Goal: Task Accomplishment & Management: Manage account settings

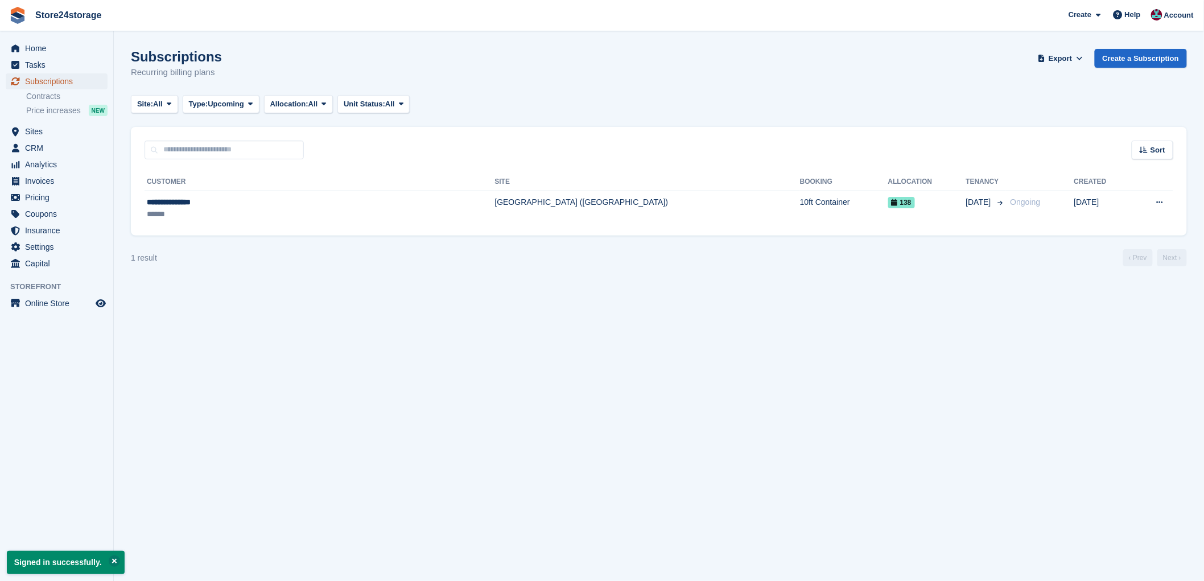
click at [67, 85] on span "Subscriptions" at bounding box center [59, 81] width 68 height 16
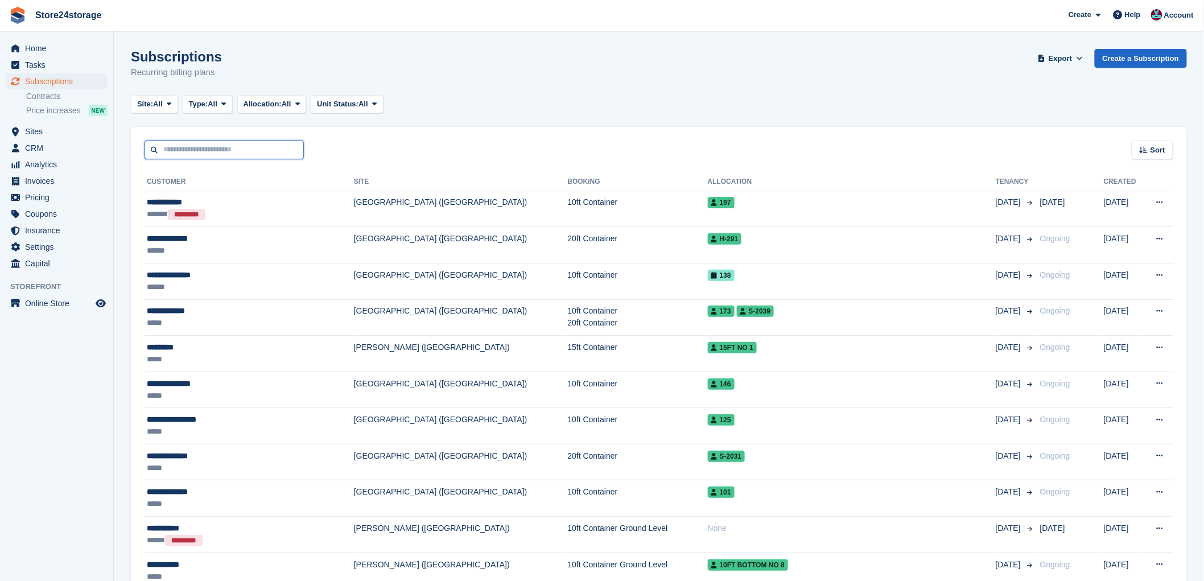
click at [192, 146] on input "text" at bounding box center [224, 150] width 159 height 19
type input "***"
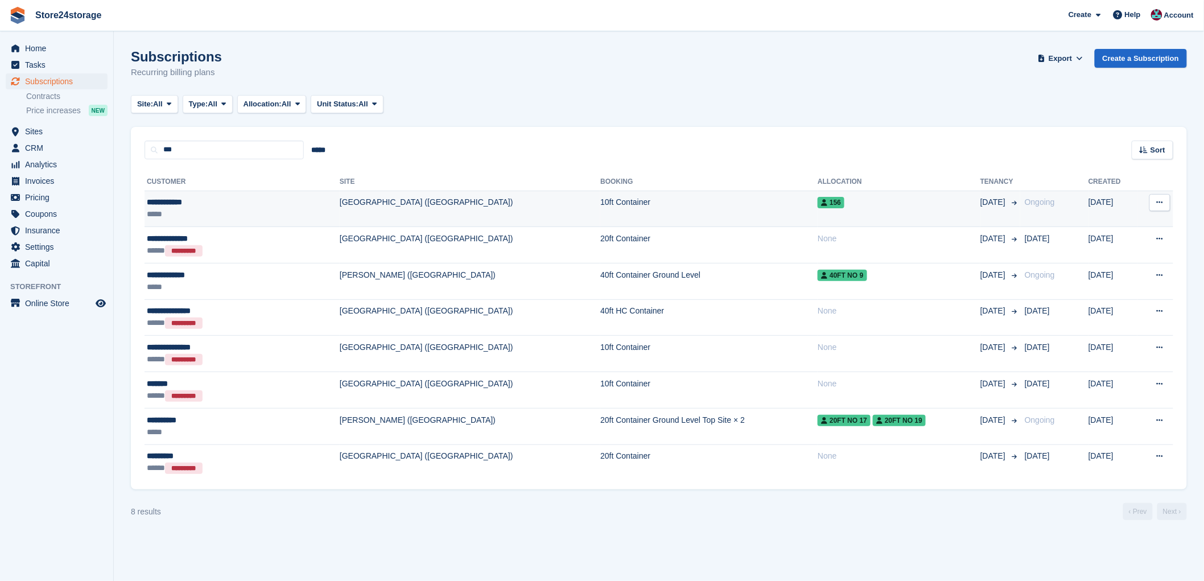
click at [220, 203] on div "**********" at bounding box center [210, 202] width 127 height 12
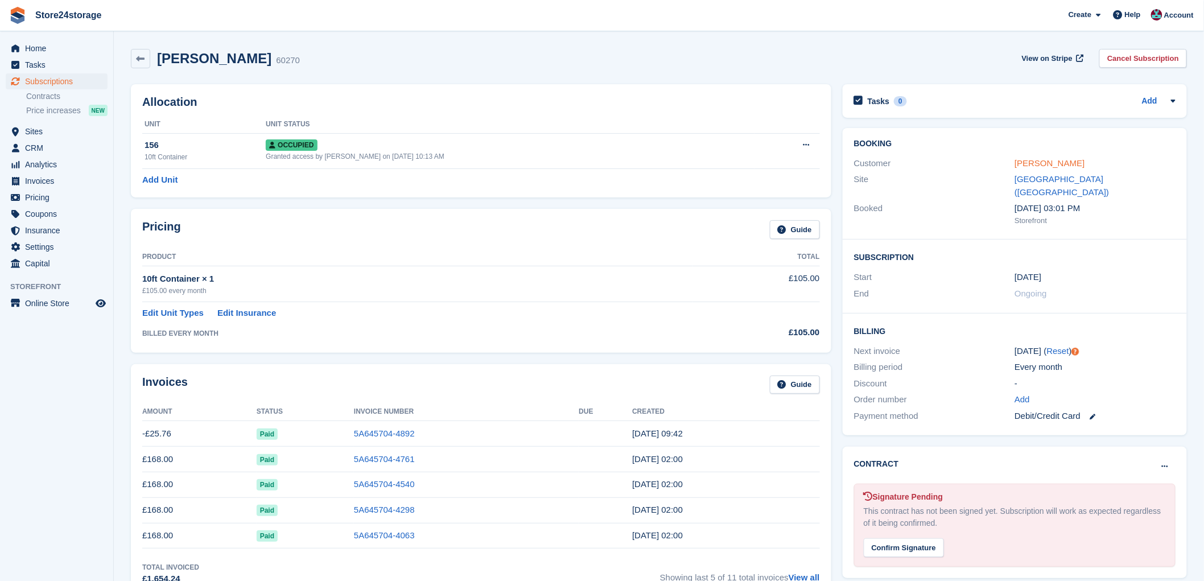
click at [1039, 162] on link "Lee Cornwell" at bounding box center [1050, 163] width 70 height 10
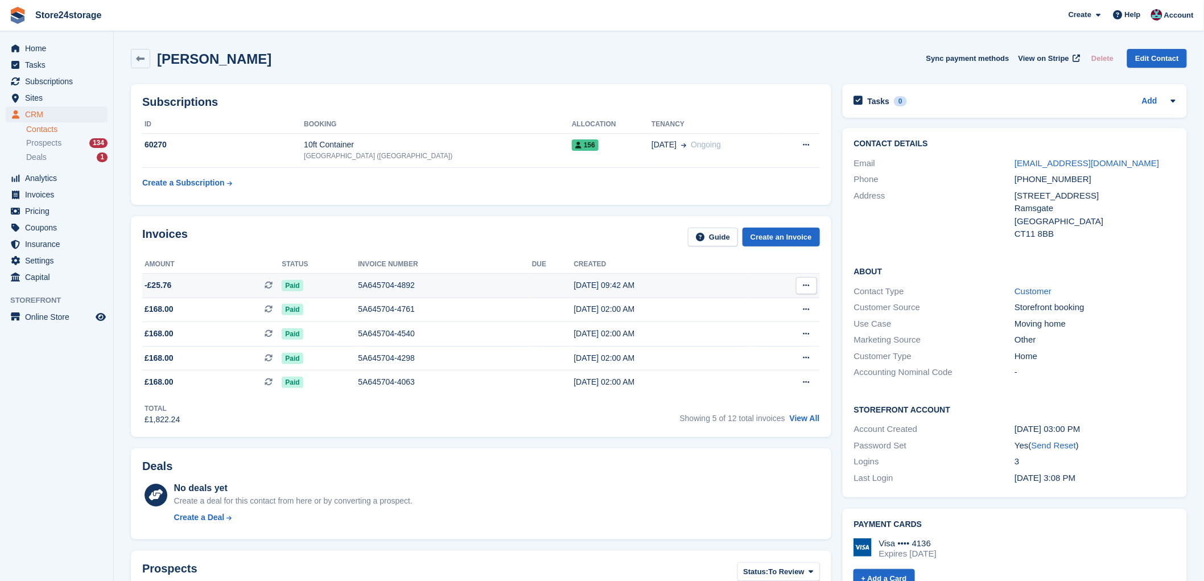
drag, startPoint x: 812, startPoint y: 282, endPoint x: 796, endPoint y: 290, distance: 17.6
click at [812, 282] on button at bounding box center [806, 285] width 21 height 17
click at [742, 317] on p "View on Stripe" at bounding box center [762, 324] width 99 height 18
click at [57, 84] on span "Subscriptions" at bounding box center [59, 81] width 68 height 16
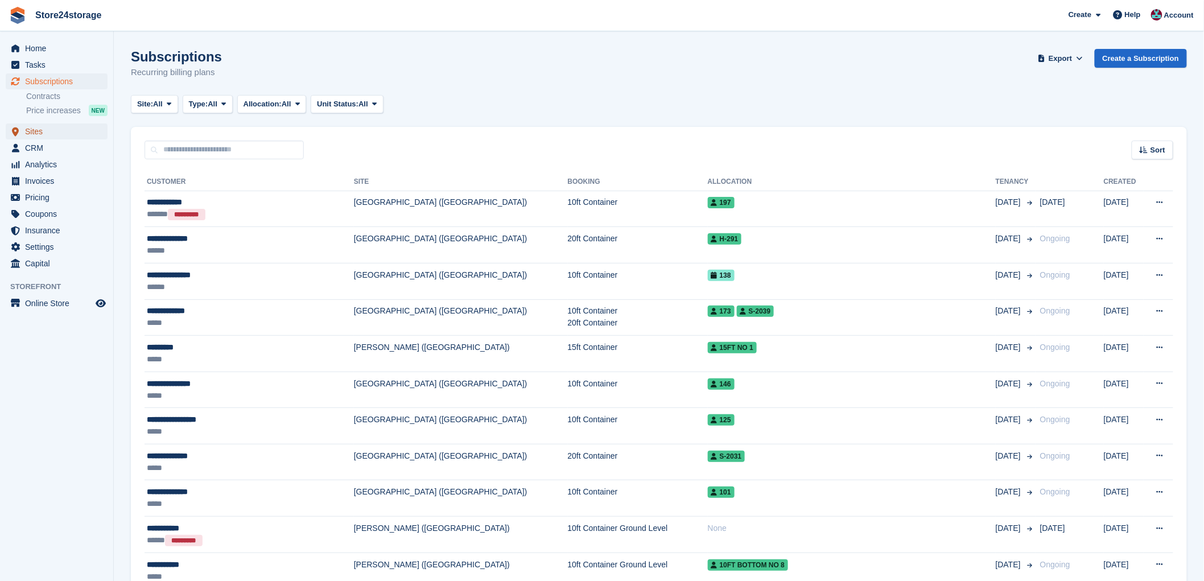
click at [51, 134] on span "Sites" at bounding box center [59, 132] width 68 height 16
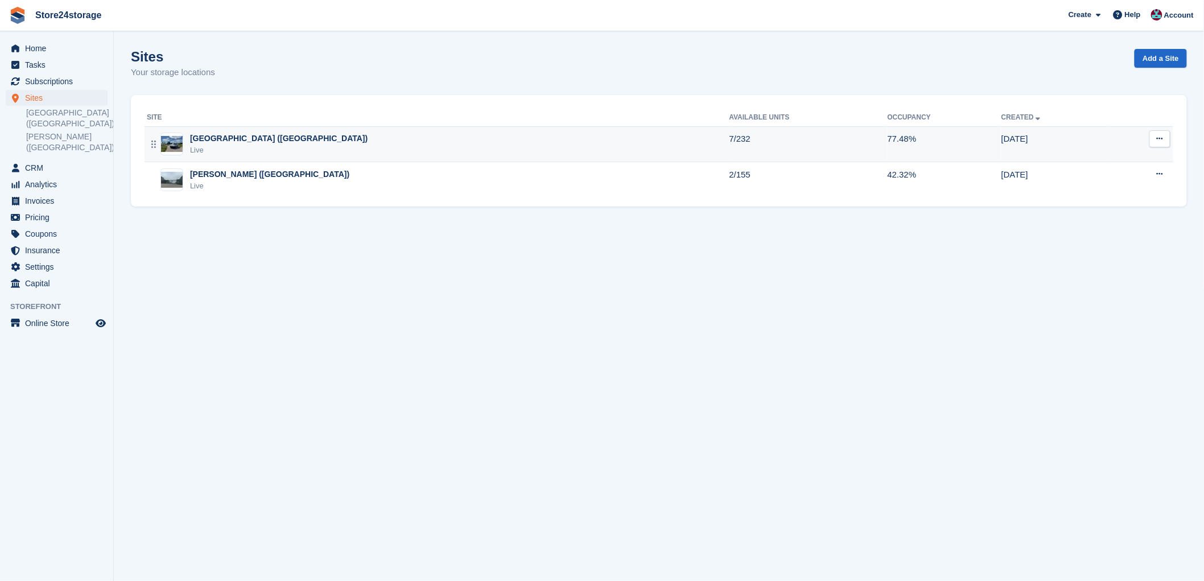
click at [220, 137] on div "[GEOGRAPHIC_DATA] ([GEOGRAPHIC_DATA])" at bounding box center [279, 139] width 178 height 12
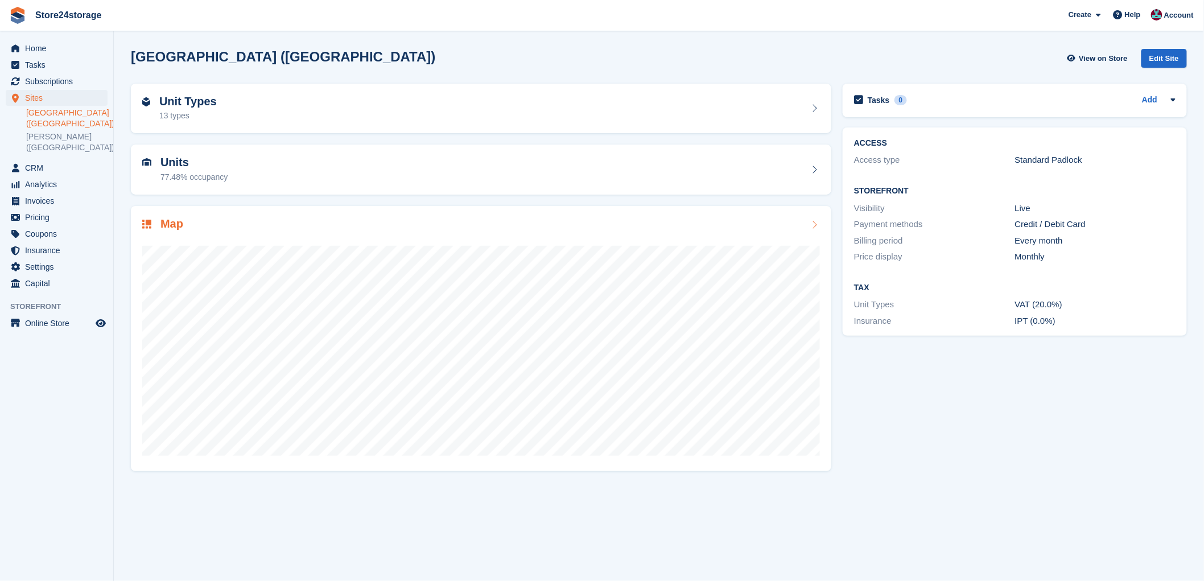
click at [386, 225] on div "Map" at bounding box center [481, 224] width 678 height 15
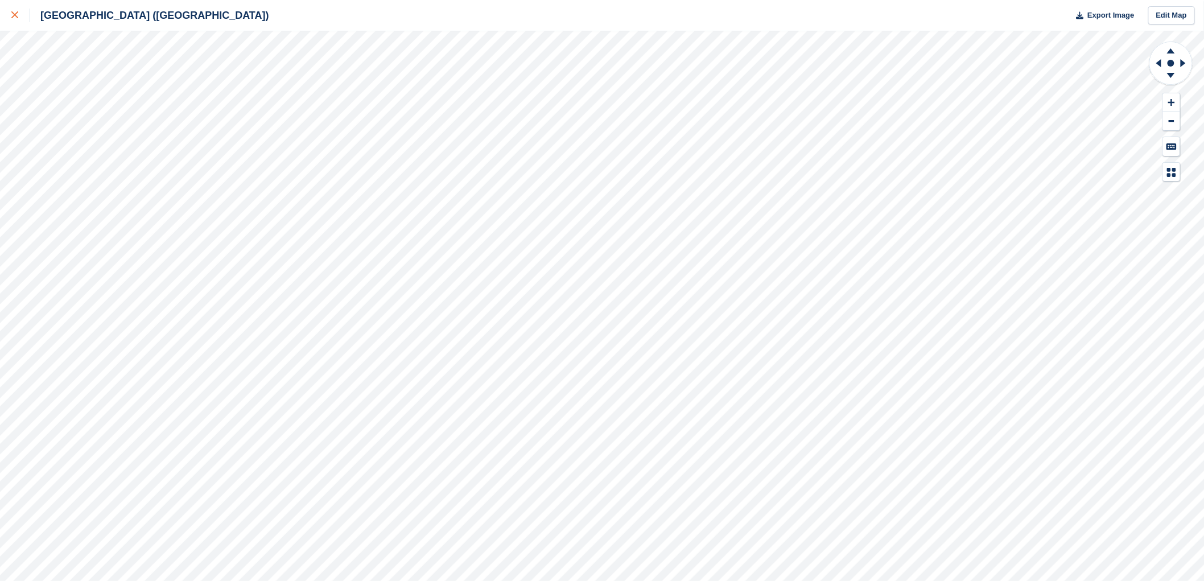
click at [14, 13] on icon at bounding box center [14, 14] width 7 height 7
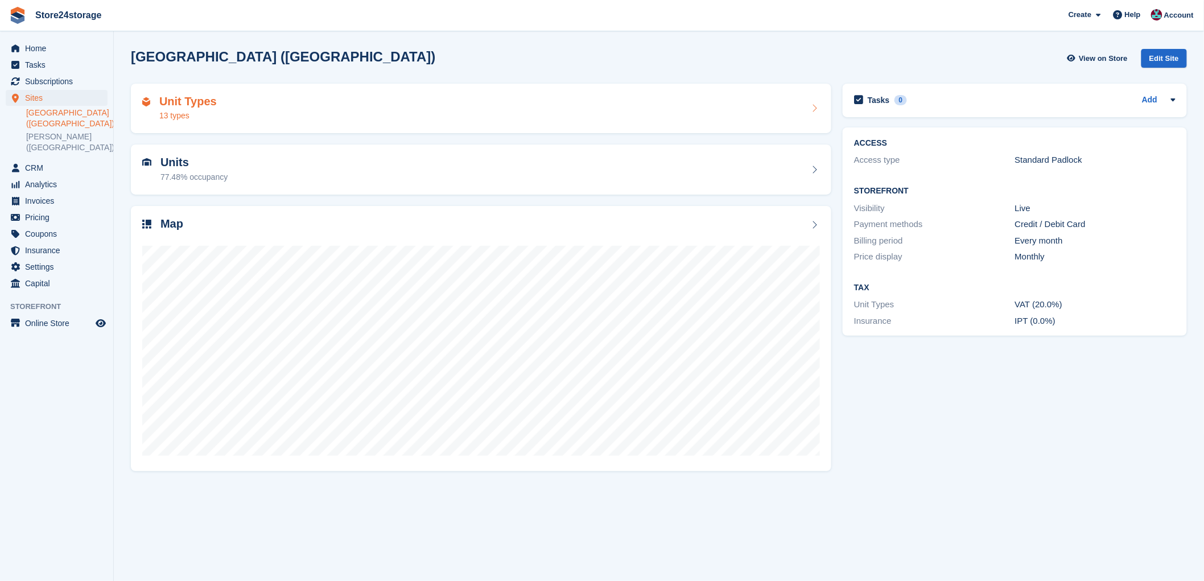
click at [254, 113] on div "Unit Types 13 types" at bounding box center [481, 108] width 678 height 27
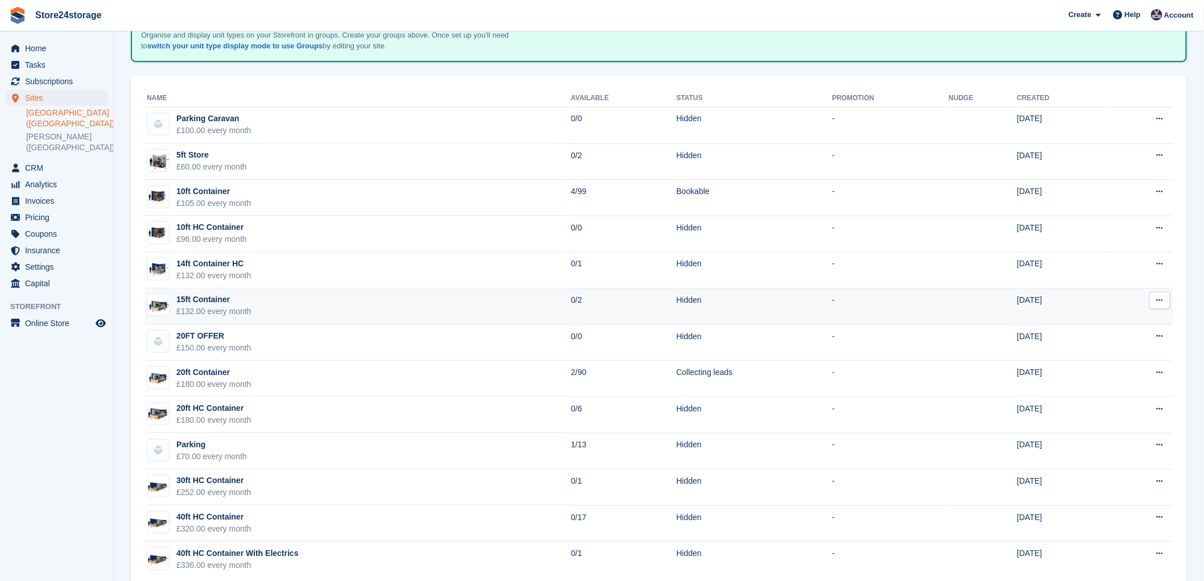
scroll to position [103, 0]
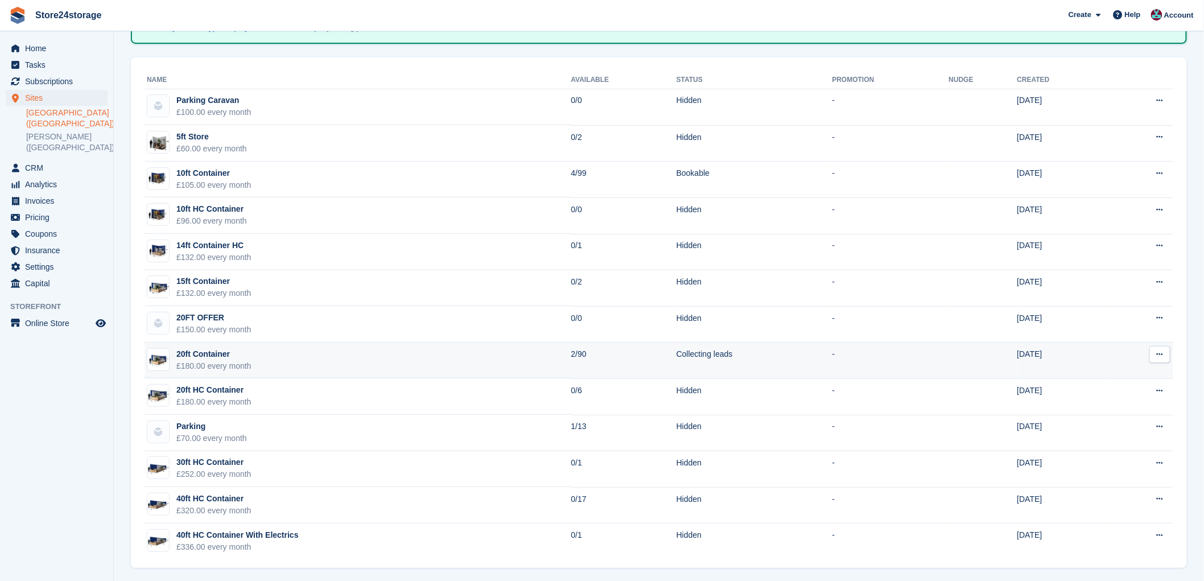
click at [1170, 354] on button at bounding box center [1160, 354] width 21 height 17
click at [1129, 373] on p "Edit unit type" at bounding box center [1116, 376] width 99 height 15
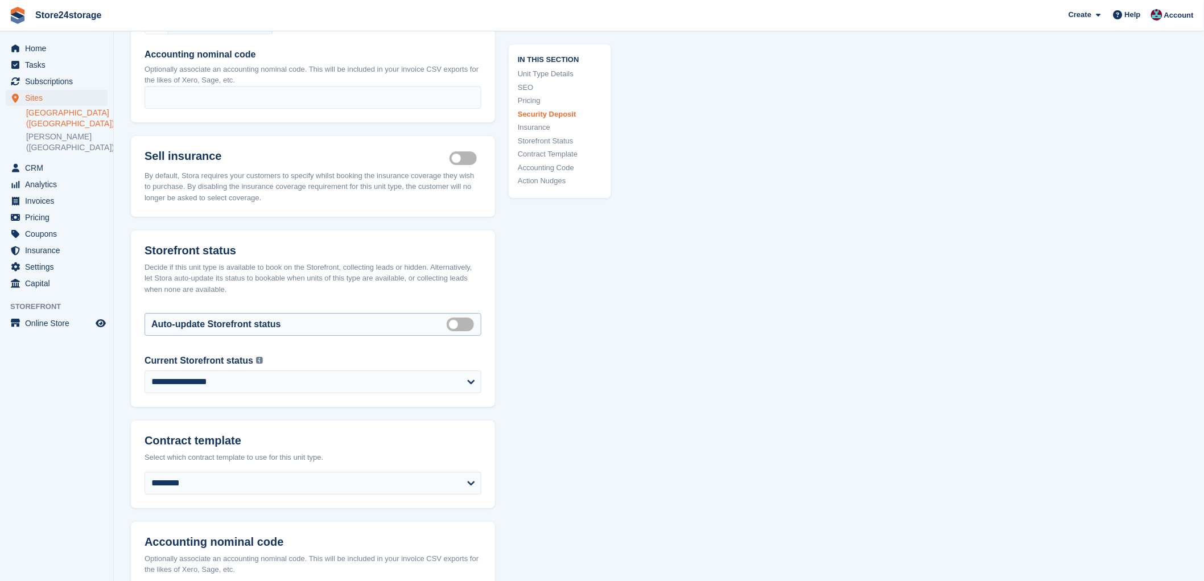
scroll to position [1412, 0]
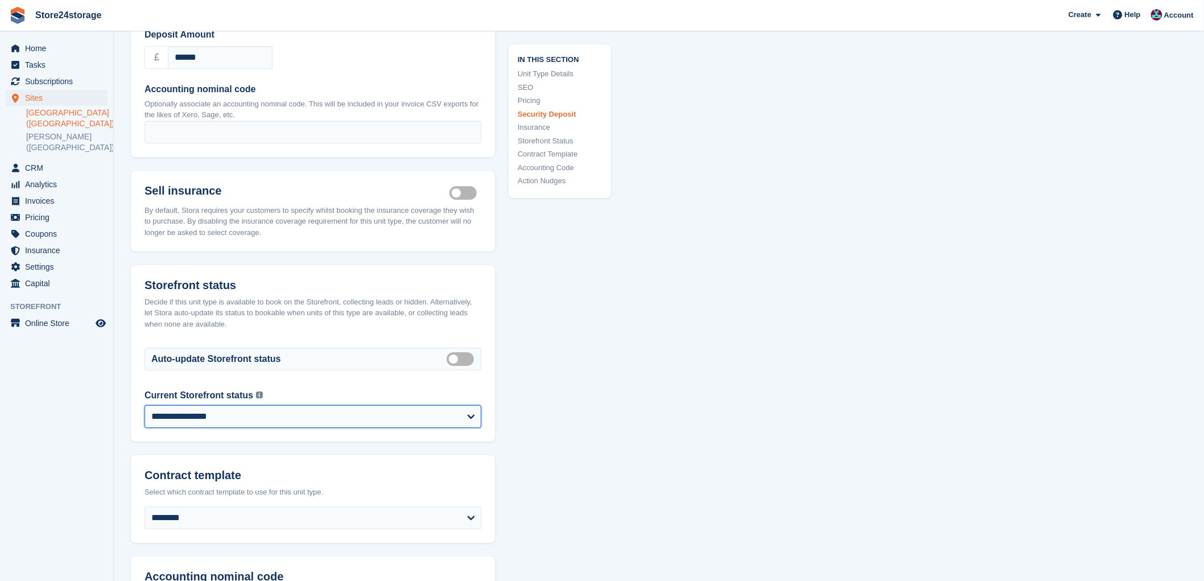
click at [217, 411] on select "**********" at bounding box center [313, 416] width 337 height 23
select select "********"
click at [145, 405] on select "**********" at bounding box center [313, 416] width 337 height 23
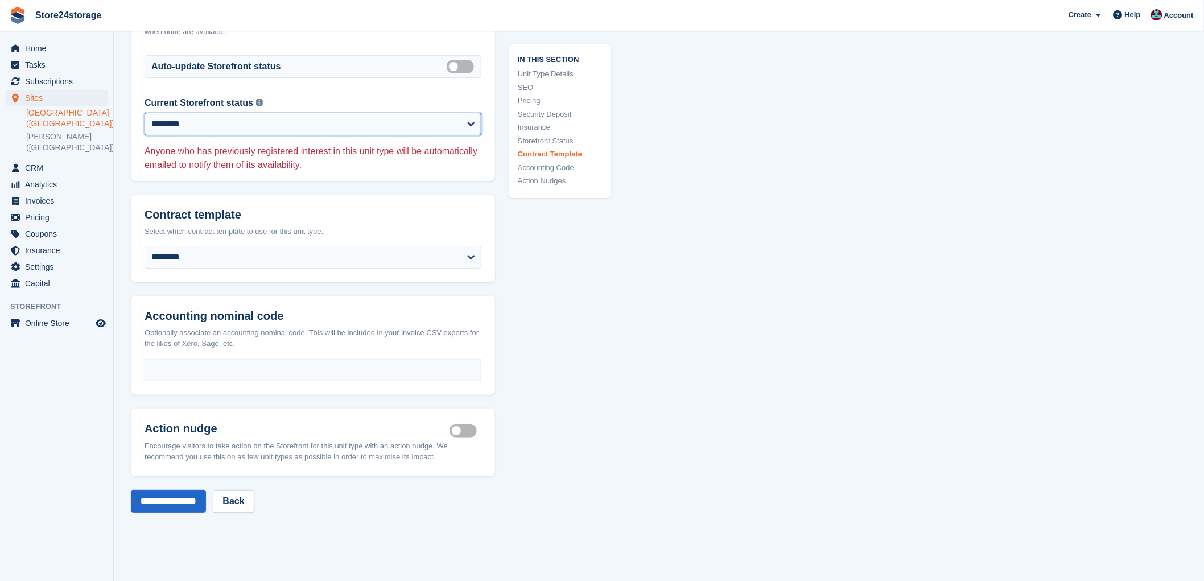
scroll to position [1813, 0]
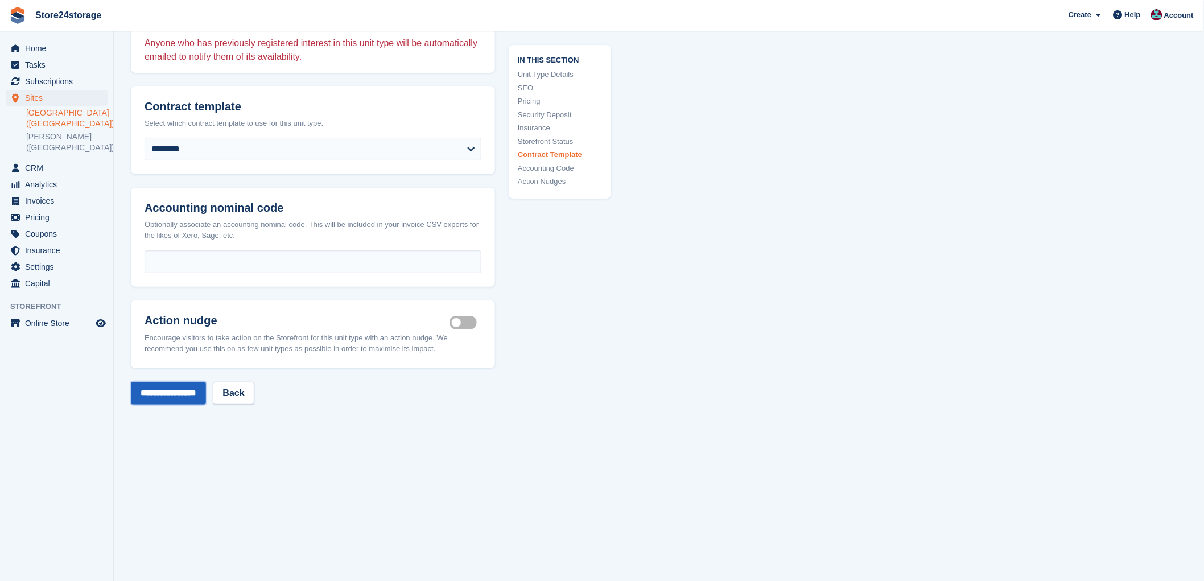
click at [197, 382] on input "**********" at bounding box center [168, 393] width 75 height 23
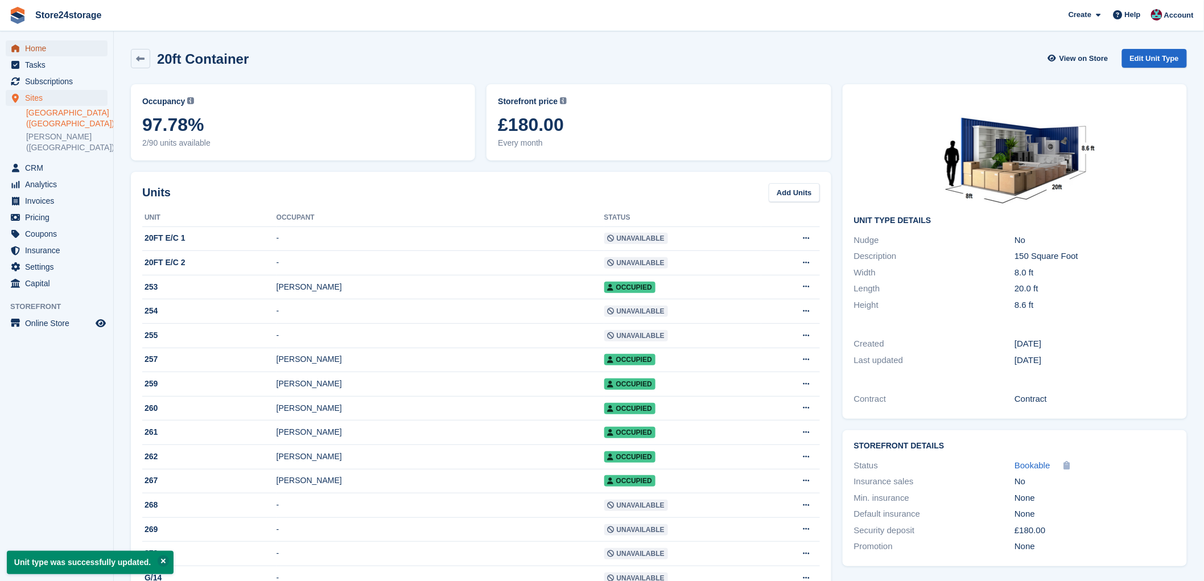
click at [64, 51] on span "Home" at bounding box center [59, 48] width 68 height 16
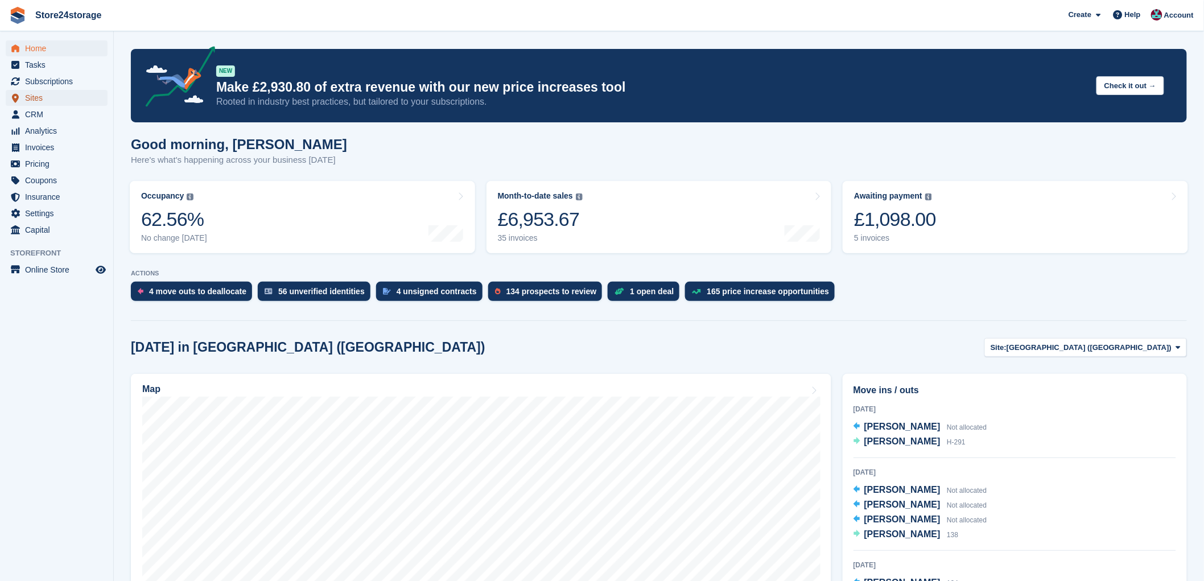
click at [56, 105] on span "Sites" at bounding box center [59, 98] width 68 height 16
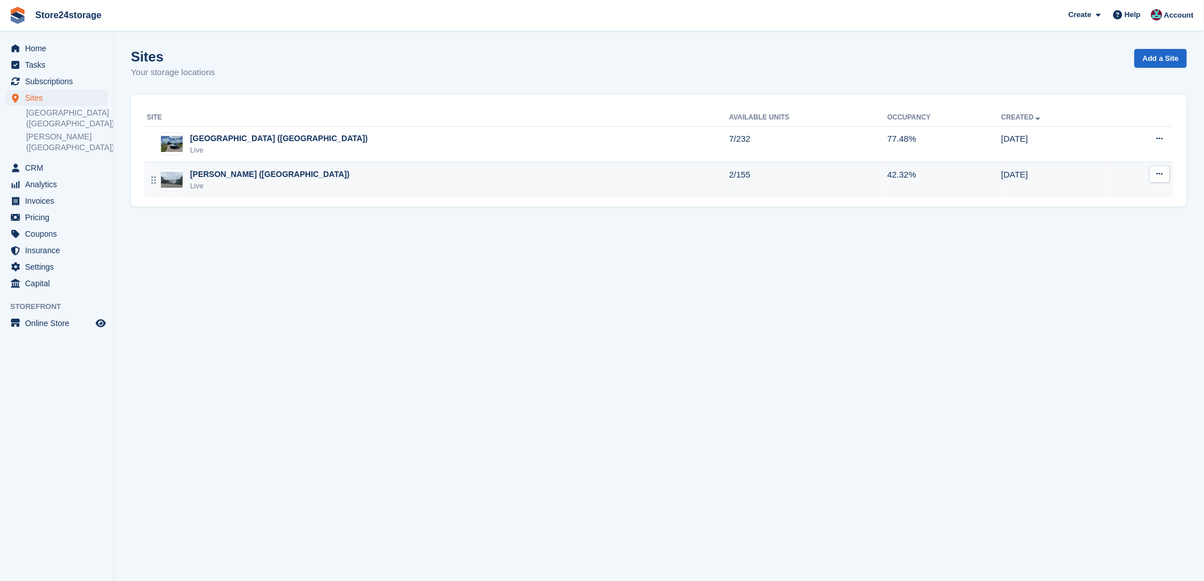
click at [230, 179] on div "[PERSON_NAME] ([GEOGRAPHIC_DATA])" at bounding box center [269, 174] width 159 height 12
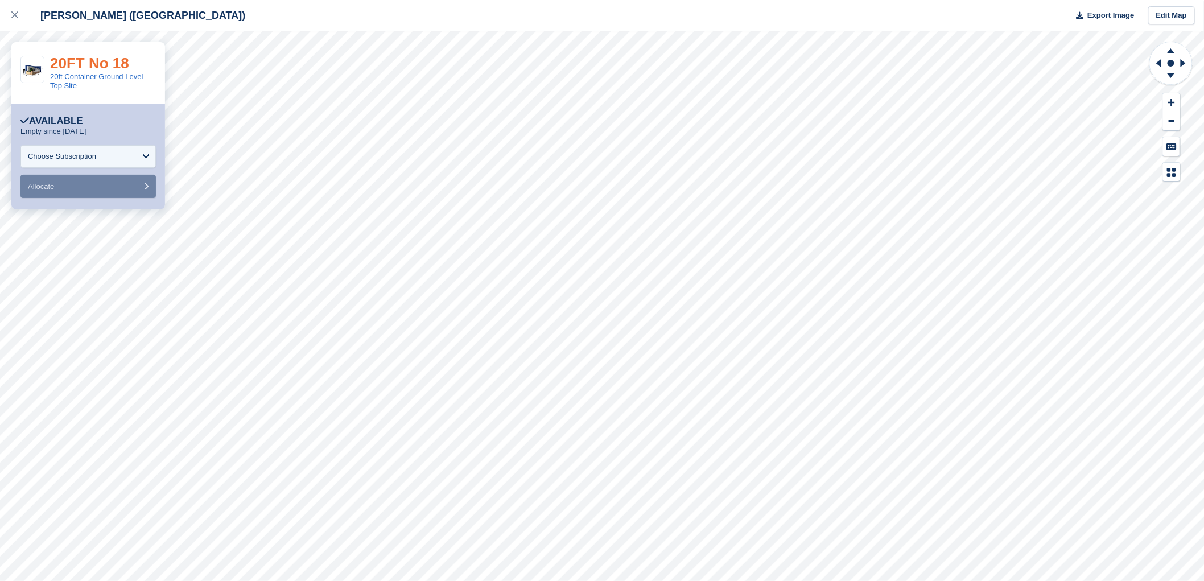
click at [118, 64] on link "20FT No 18" at bounding box center [89, 63] width 79 height 17
click at [18, 26] on link at bounding box center [15, 15] width 30 height 31
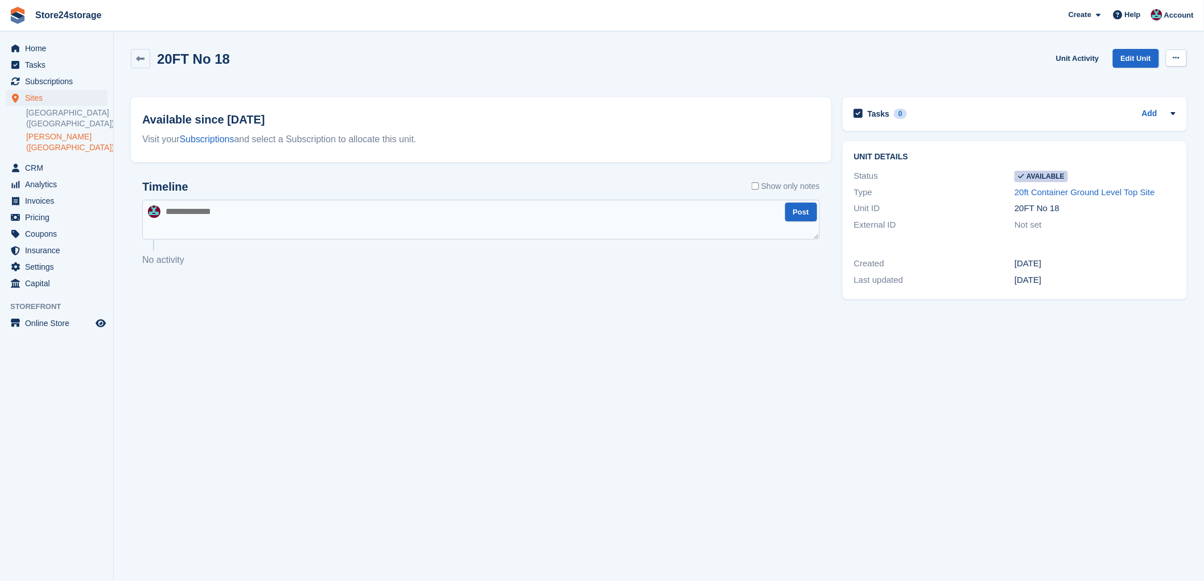
click at [1173, 51] on button at bounding box center [1176, 58] width 21 height 17
click at [1149, 87] on div "Make unavailable Delete unit" at bounding box center [1132, 93] width 109 height 50
click at [1148, 79] on p "Make unavailable" at bounding box center [1132, 80] width 99 height 15
click at [41, 137] on link "[PERSON_NAME] ([GEOGRAPHIC_DATA])" at bounding box center [66, 142] width 81 height 22
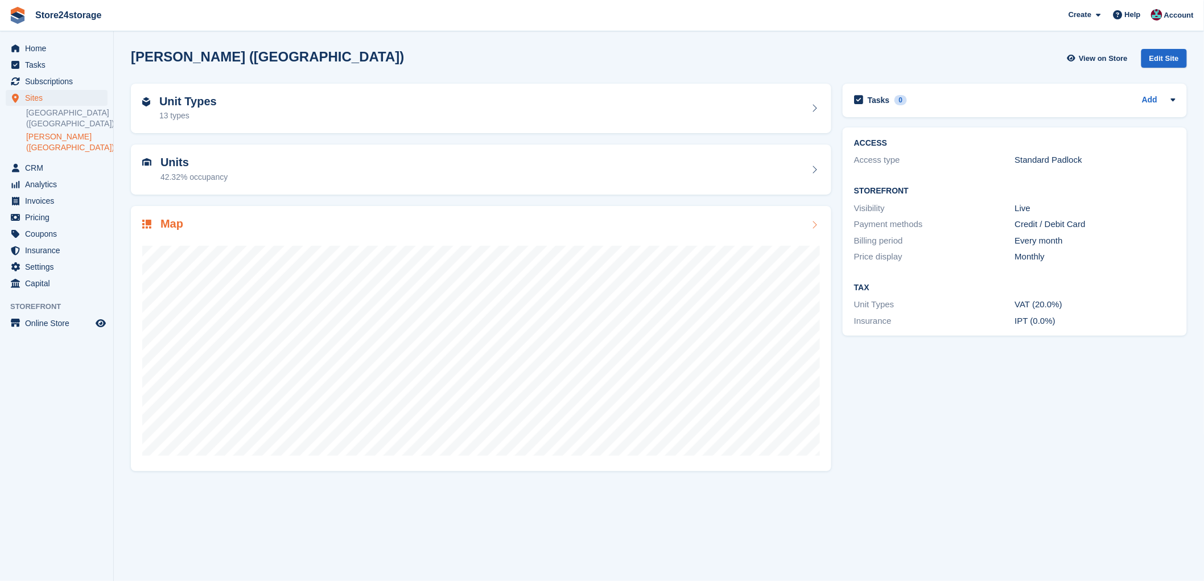
click at [319, 240] on div at bounding box center [481, 346] width 678 height 228
click at [202, 105] on h2 "Unit Types" at bounding box center [187, 101] width 57 height 13
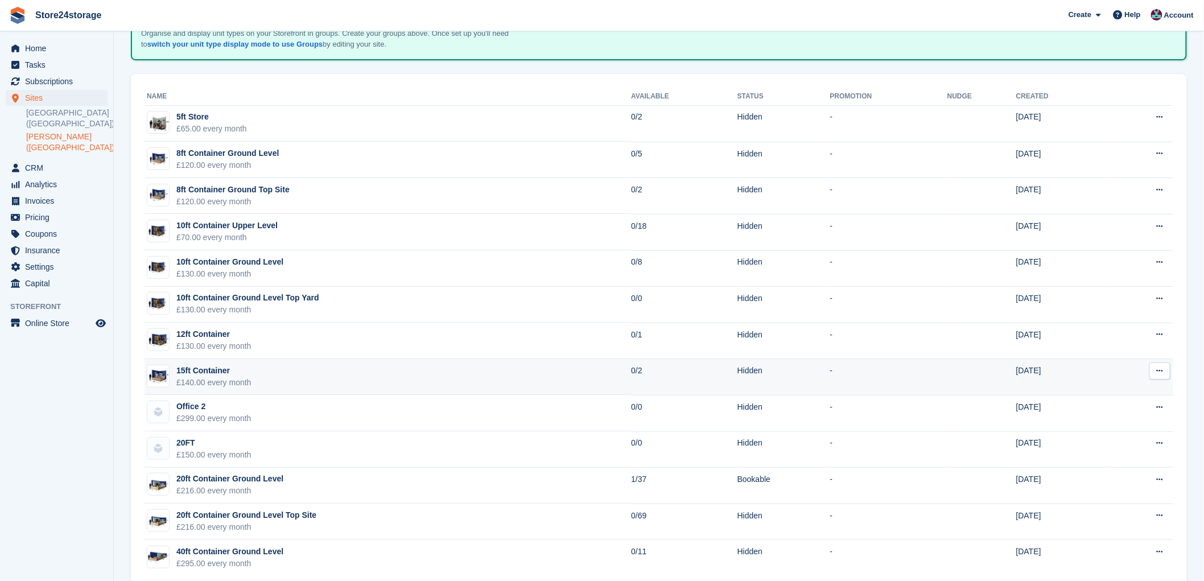
scroll to position [103, 0]
